Goal: Information Seeking & Learning: Understand process/instructions

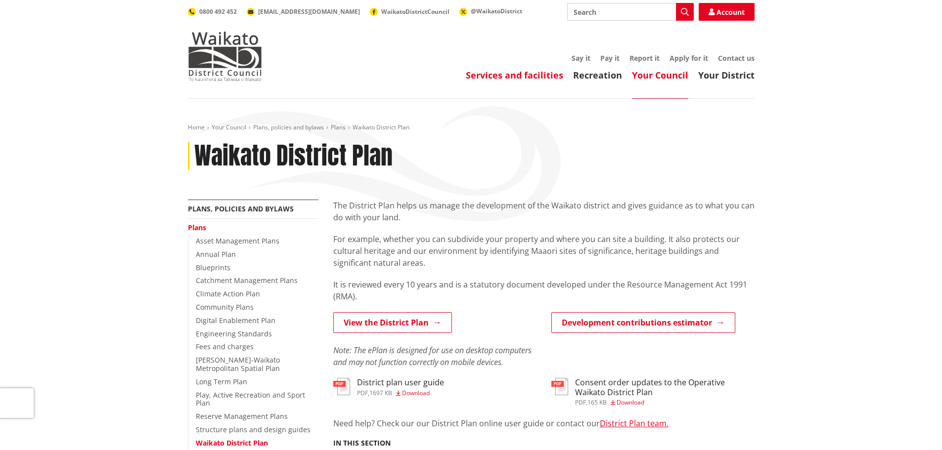
click at [507, 77] on link "Services and facilities" at bounding box center [514, 75] width 97 height 12
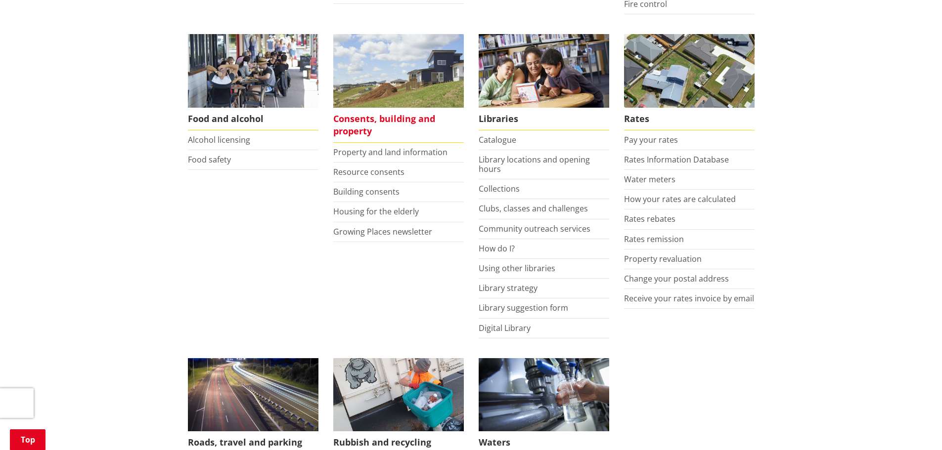
scroll to position [395, 0]
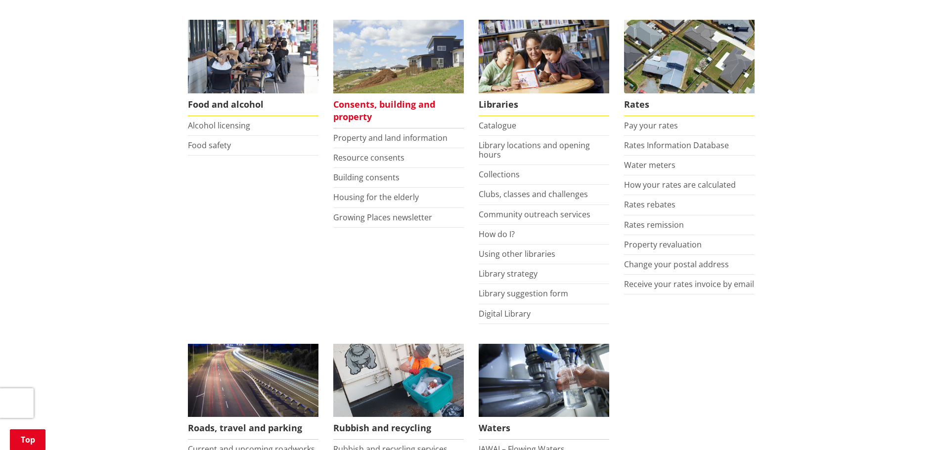
drag, startPoint x: 414, startPoint y: 106, endPoint x: 423, endPoint y: 101, distance: 9.7
click at [414, 105] on span "Consents, building and property" at bounding box center [398, 110] width 131 height 35
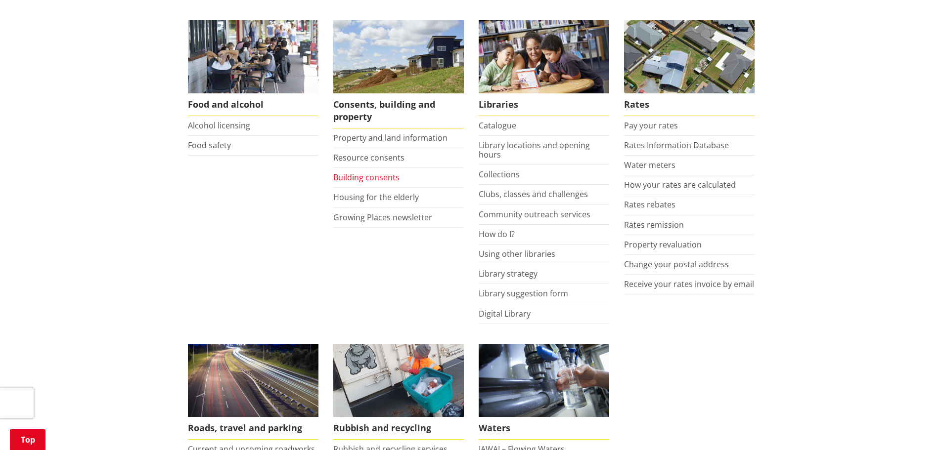
click at [377, 173] on link "Building consents" at bounding box center [366, 177] width 66 height 11
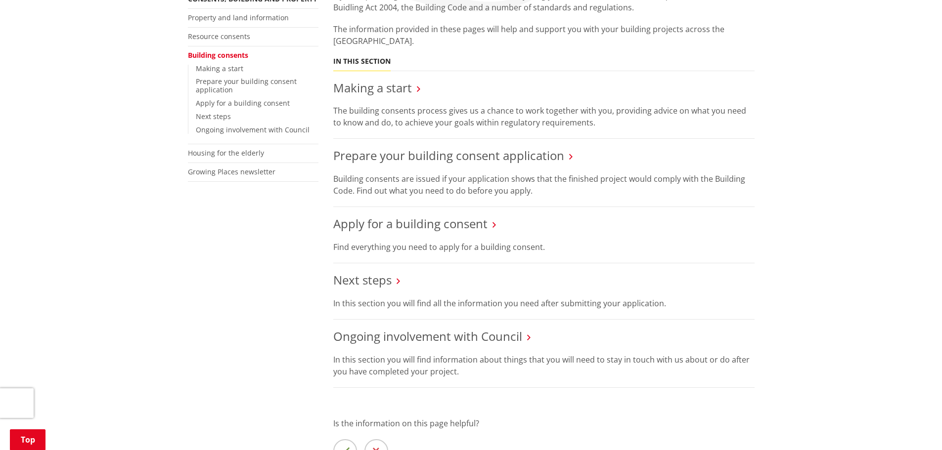
scroll to position [198, 0]
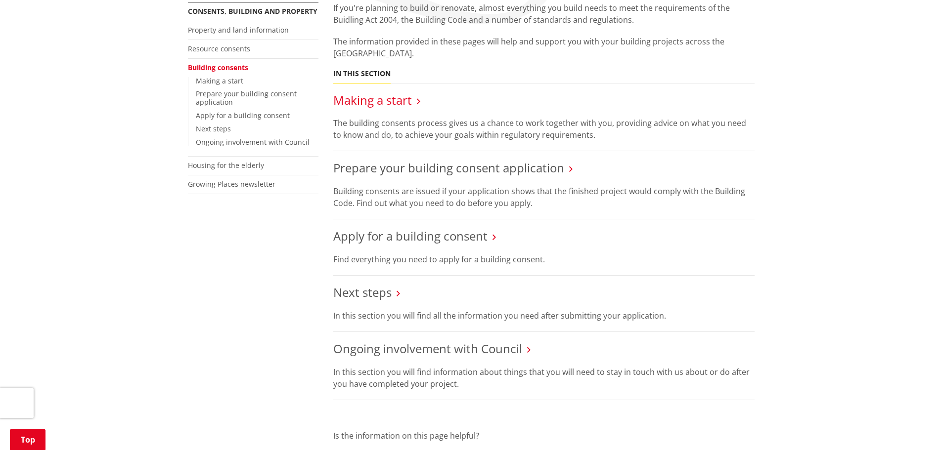
click at [397, 98] on link "Making a start" at bounding box center [372, 100] width 79 height 16
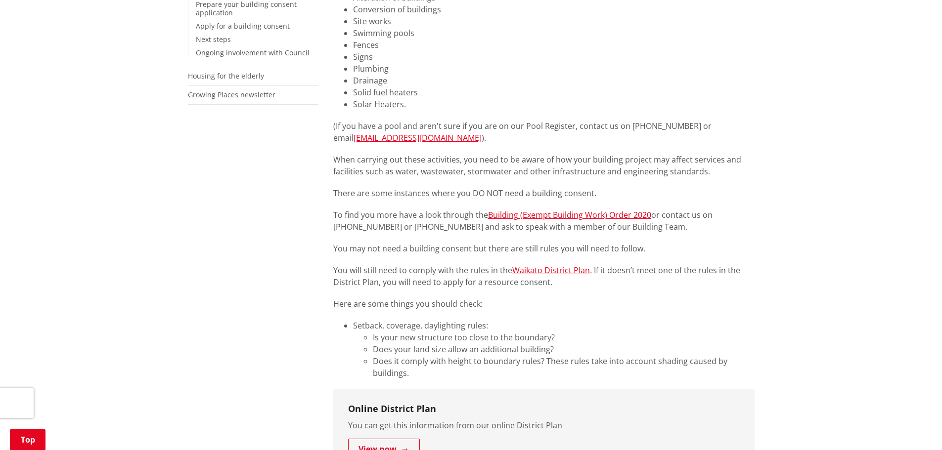
scroll to position [148, 0]
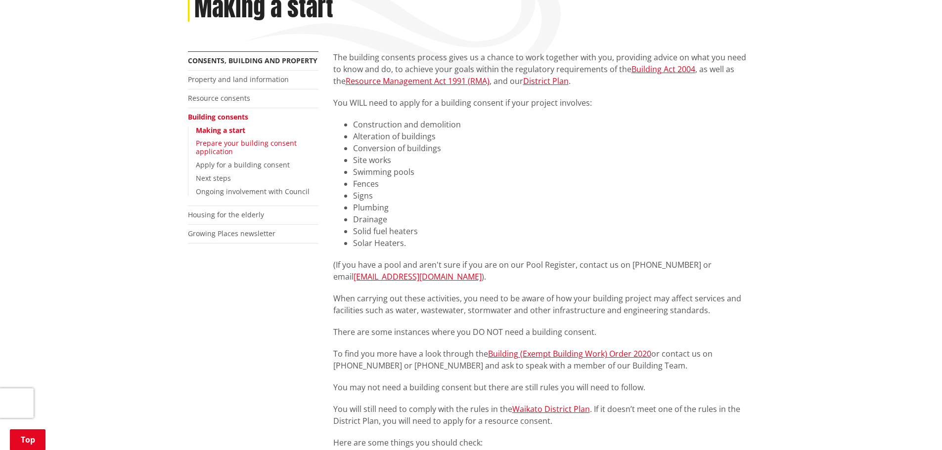
click at [253, 144] on link "Prepare your building consent application" at bounding box center [246, 147] width 101 height 18
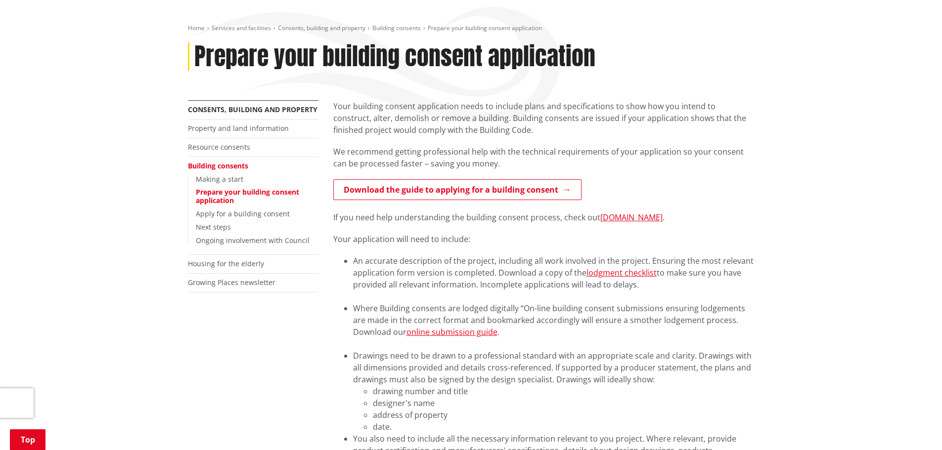
scroll to position [99, 0]
